Goal: Navigation & Orientation: Find specific page/section

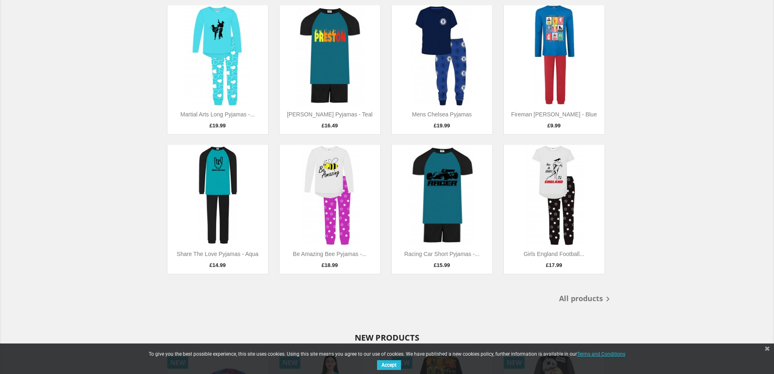
scroll to position [122, 0]
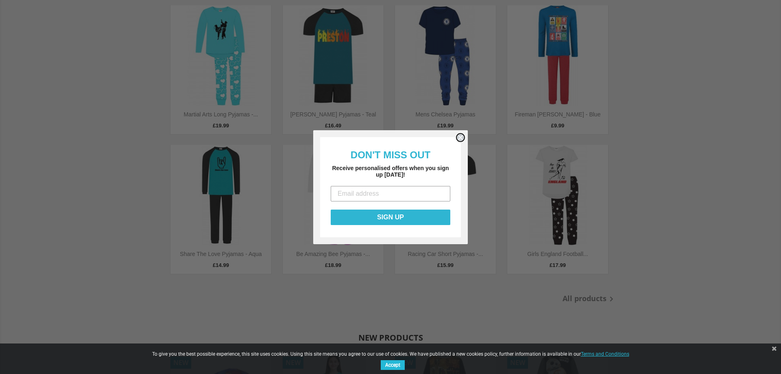
click at [461, 137] on circle "Close dialog" at bounding box center [461, 137] width 8 height 8
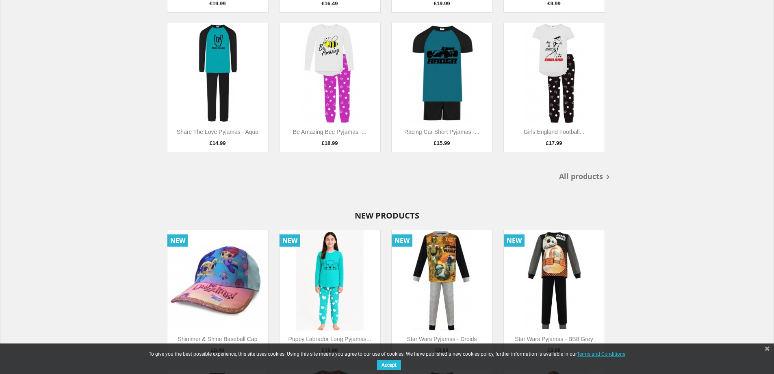
scroll to position [203, 0]
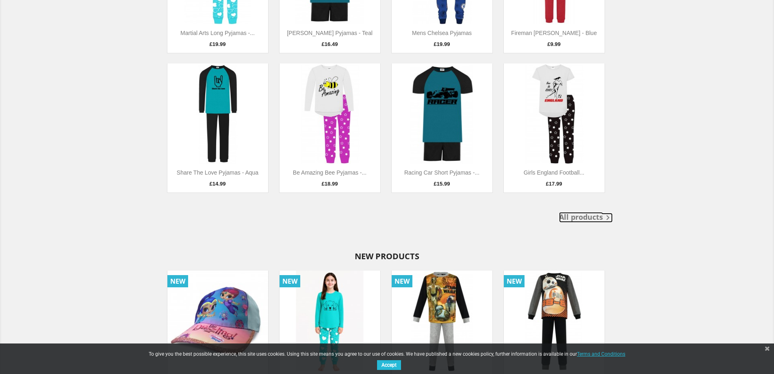
click at [590, 216] on link "All products " at bounding box center [586, 218] width 54 height 10
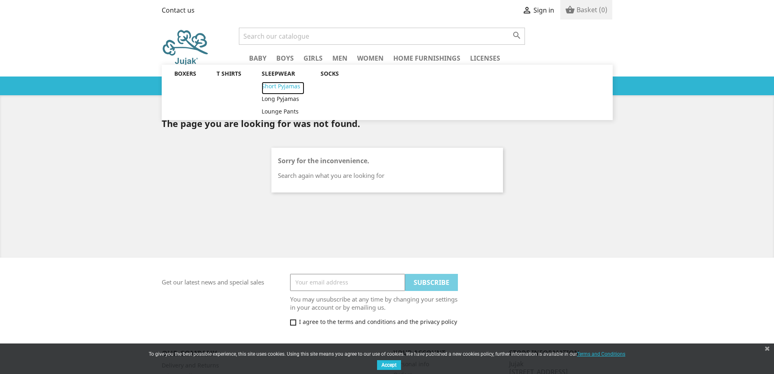
click at [290, 84] on link "Short Pyjamas" at bounding box center [283, 88] width 43 height 13
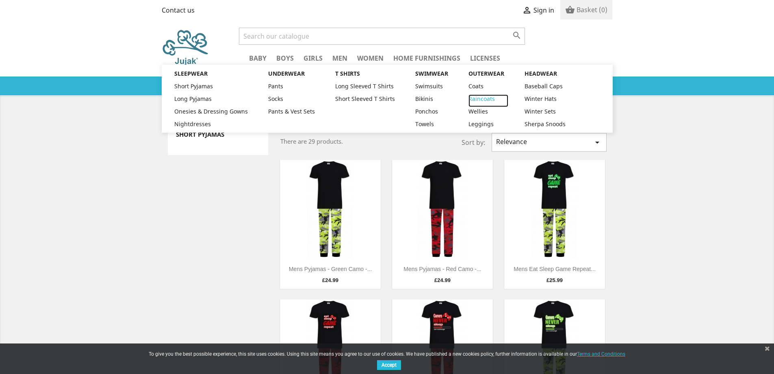
click at [474, 98] on link "Raincoats" at bounding box center [489, 100] width 40 height 13
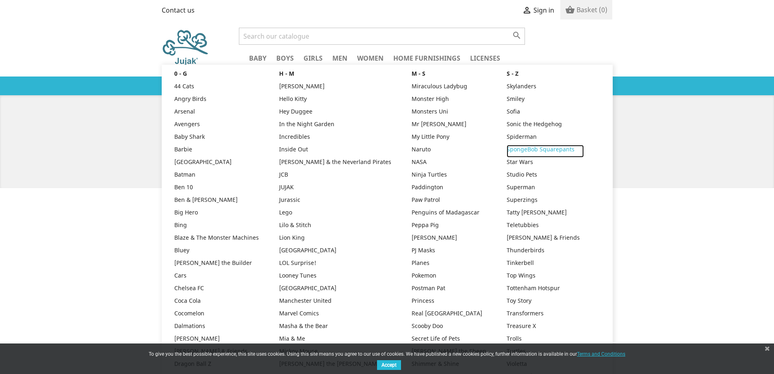
click at [507, 148] on link "SpongeBob Squarepants" at bounding box center [545, 151] width 77 height 13
